Goal: Transaction & Acquisition: Purchase product/service

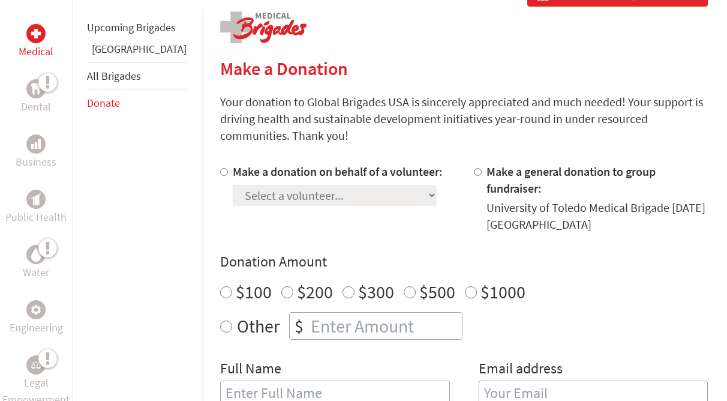
scroll to position [242, 0]
radio input "true"
click at [308, 312] on input "number" at bounding box center [385, 325] width 154 height 26
type input "250"
click at [284, 380] on input "text" at bounding box center [335, 392] width 230 height 25
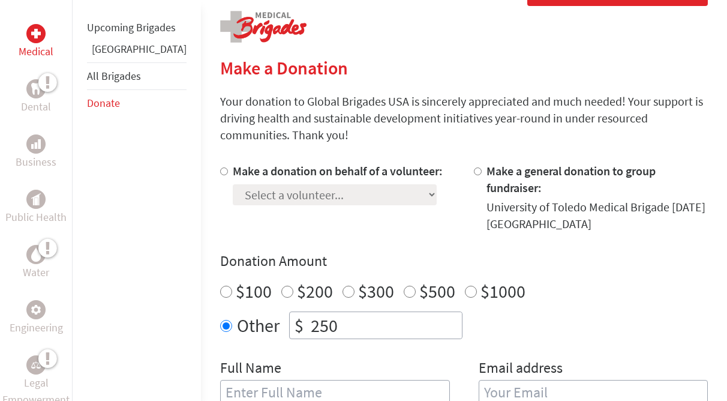
type input "[PERSON_NAME]"
type input "[EMAIL_ADDRESS][DOMAIN_NAME]"
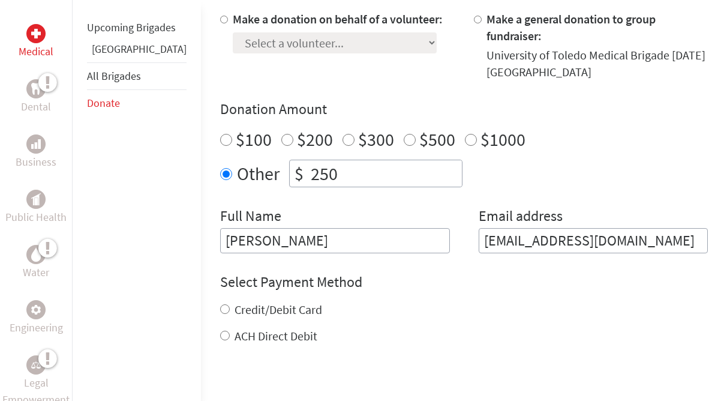
scroll to position [431, 0]
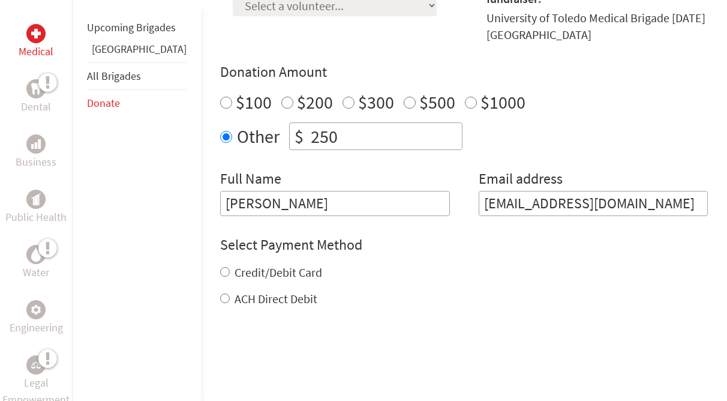
click at [235, 264] on label "Credit/Debit Card" at bounding box center [279, 271] width 88 height 15
click at [230, 267] on input "Credit/Debit Card" at bounding box center [225, 272] width 10 height 10
radio input "true"
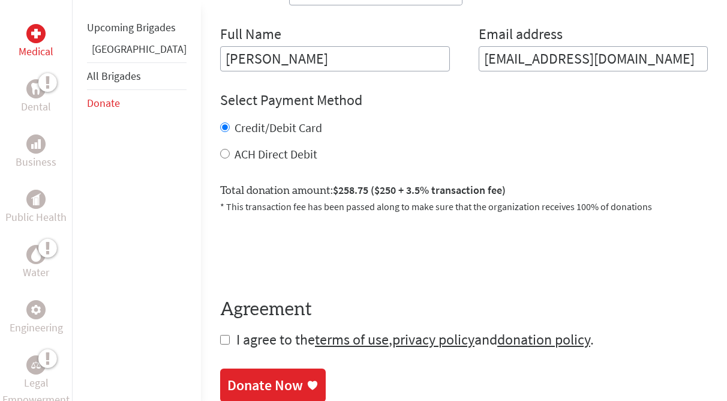
scroll to position [576, 0]
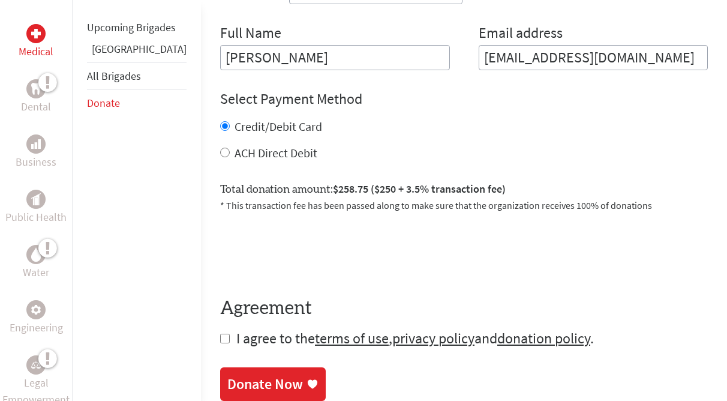
click at [236, 329] on span "I agree to the terms of use , privacy policy and donation policy ." at bounding box center [414, 338] width 357 height 19
click at [220, 333] on input "checkbox" at bounding box center [225, 338] width 10 height 10
checkbox input "true"
click at [227, 375] on div "Donate Now" at bounding box center [265, 384] width 76 height 19
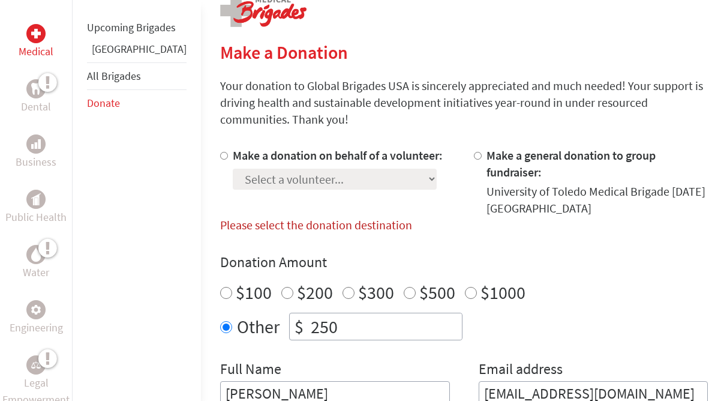
scroll to position [216, 0]
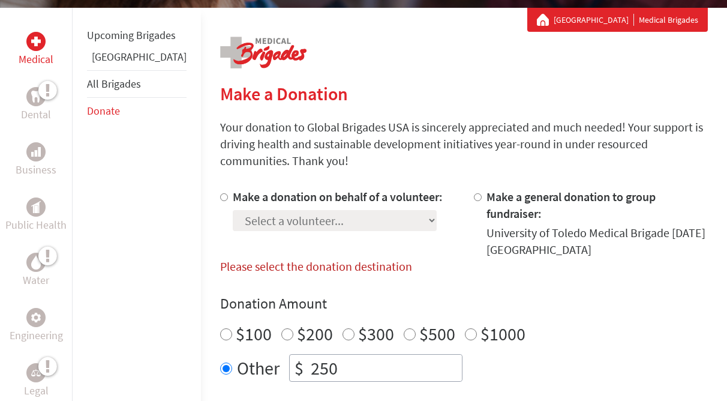
click at [233, 189] on label "Make a donation on behalf of a volunteer:" at bounding box center [338, 196] width 210 height 15
click at [220, 193] on input "Make a donation on behalf of a volunteer:" at bounding box center [224, 197] width 8 height 8
radio input "true"
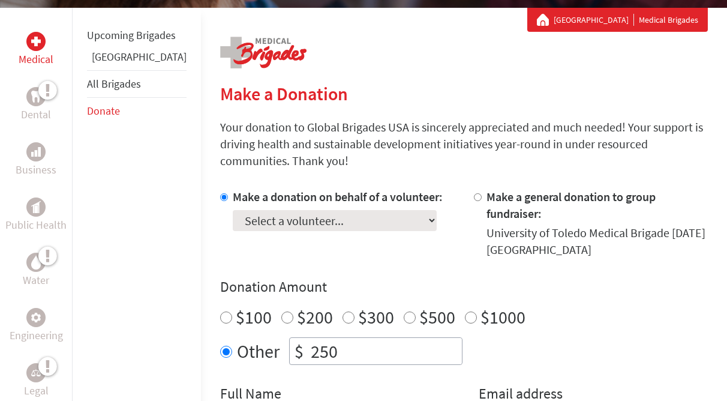
click at [277, 210] on select "Select a volunteer... [PERSON_NAME] [PERSON_NAME] [PERSON_NAME] [PERSON_NAME] […" at bounding box center [335, 220] width 204 height 21
select select "0C92A2C9-2264-11EE-9EC1-42010A8A003D"
click at [233, 210] on select "Select a volunteer... [PERSON_NAME] [PERSON_NAME] [PERSON_NAME] [PERSON_NAME] […" at bounding box center [335, 220] width 204 height 21
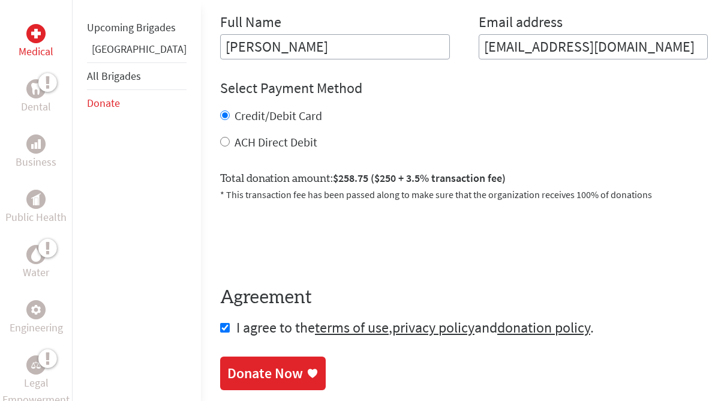
scroll to position [592, 0]
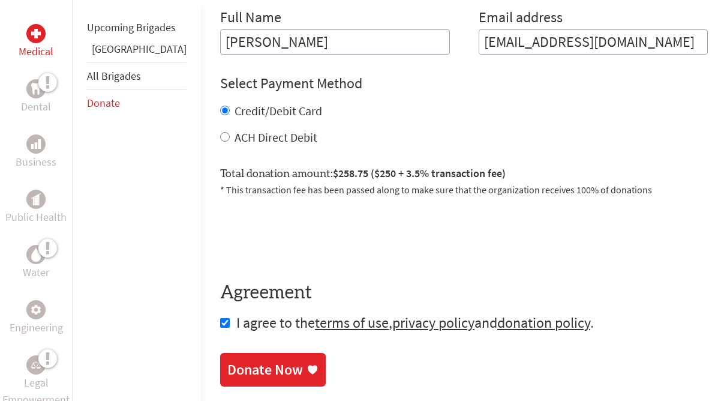
click at [230, 360] on div "Donate Now" at bounding box center [265, 369] width 76 height 19
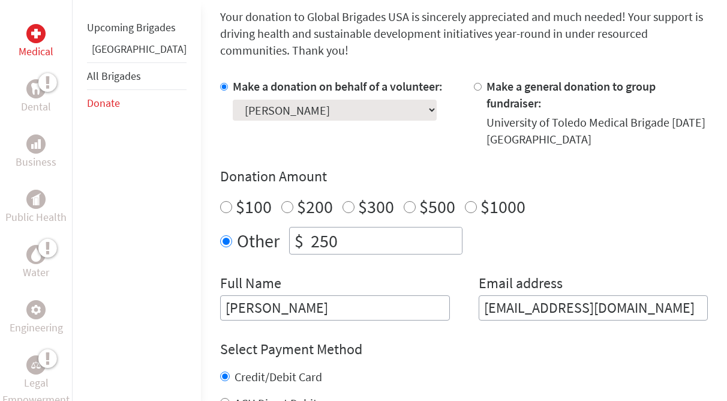
scroll to position [470, 0]
